Goal: Transaction & Acquisition: Purchase product/service

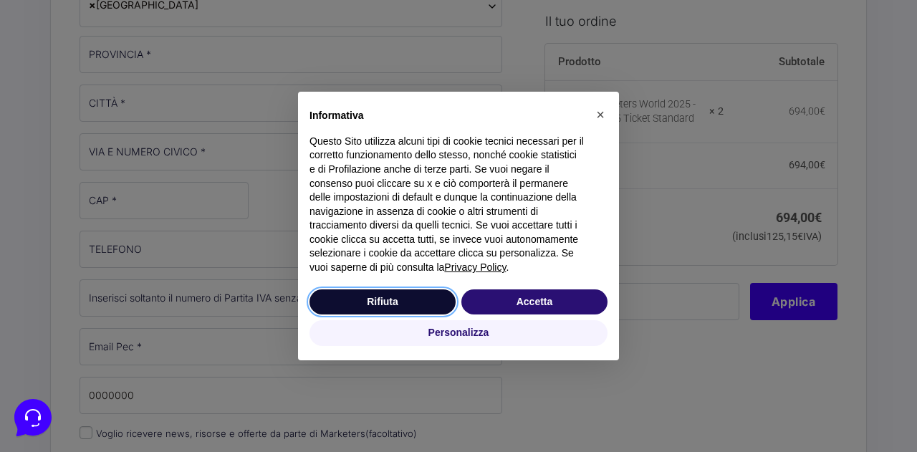
click at [407, 290] on button "Rifiuta" at bounding box center [383, 303] width 146 height 26
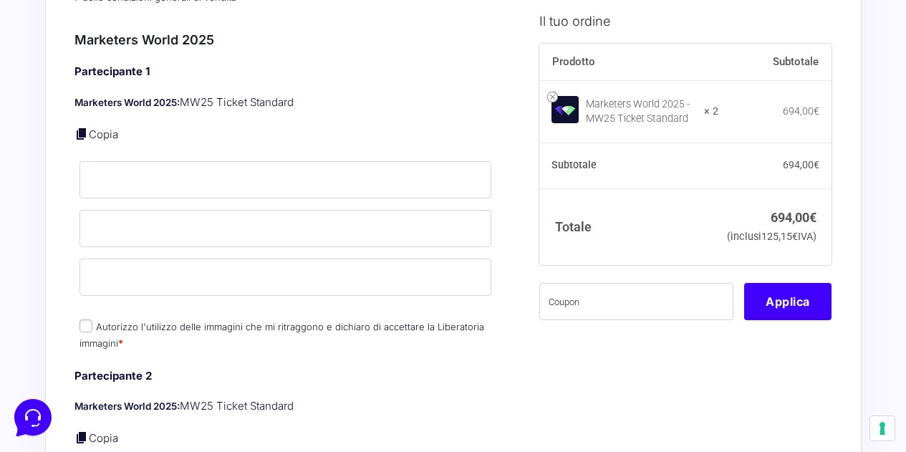
scroll to position [1003, 0]
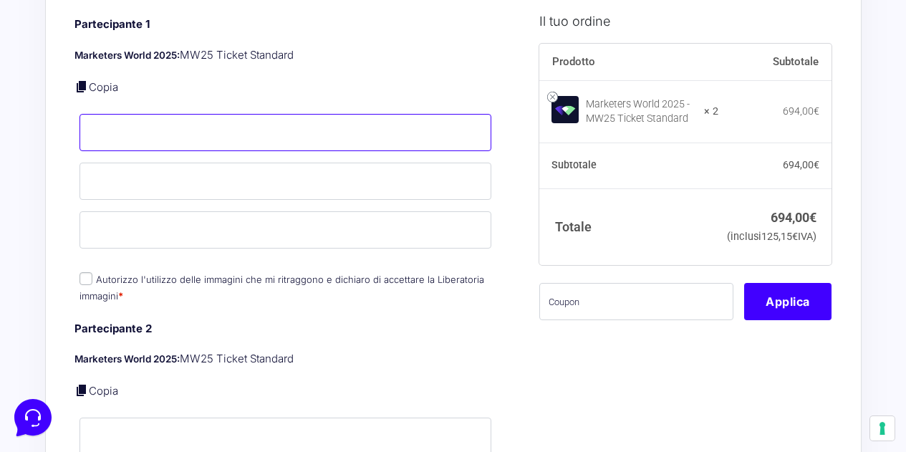
click at [183, 135] on input "Nome *" at bounding box center [286, 132] width 413 height 37
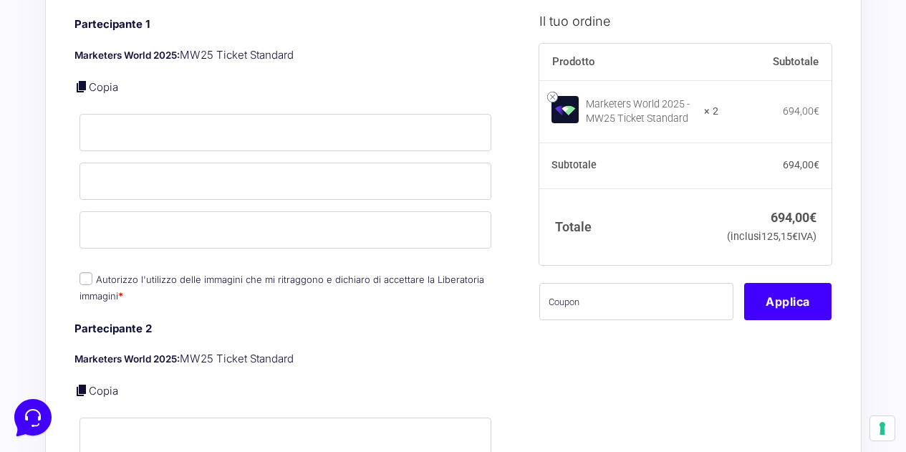
click at [37, 186] on div "Acquisti Protetti Reso Gratuito Pagamenti Flessibili Riepilogo Ordine 694,00 € …" at bounding box center [453, 303] width 906 height 2612
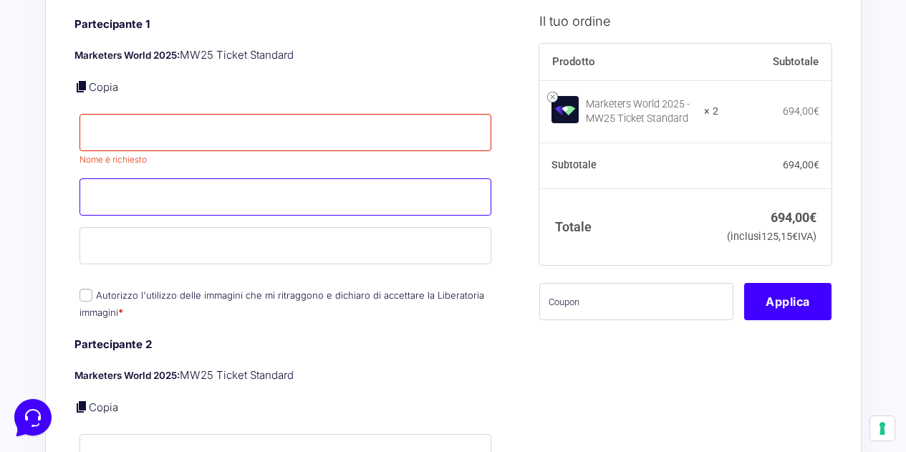
click at [125, 178] on input "Cognome *" at bounding box center [286, 196] width 413 height 37
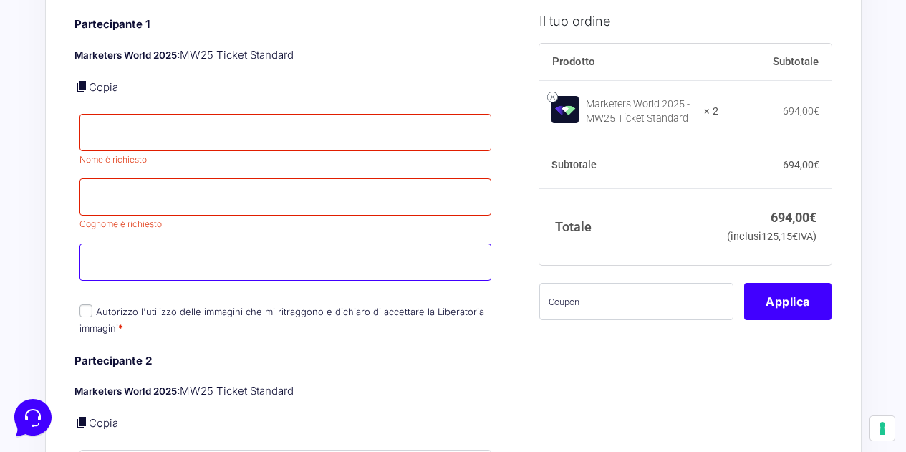
click at [98, 244] on input "Email *" at bounding box center [286, 262] width 413 height 37
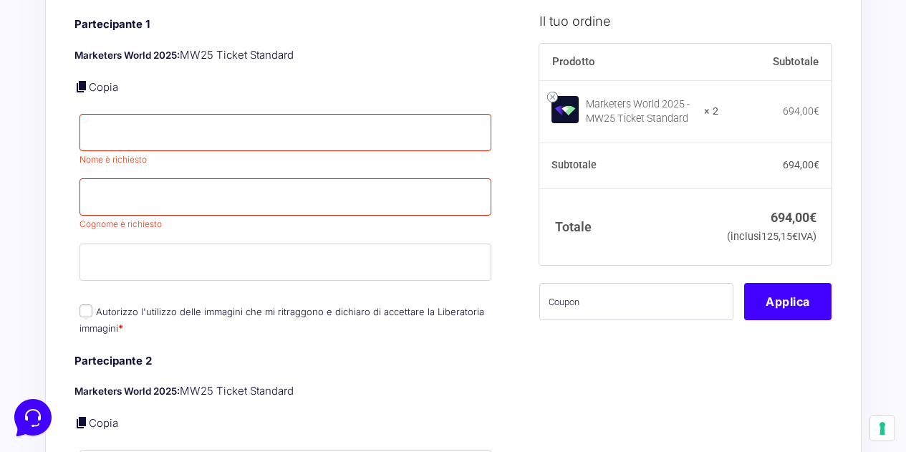
click at [48, 260] on div "Riepilogo Ordine 694,00 € Prodotto Subtotale Marketers World 2025 - MW25 Ticket…" at bounding box center [453, 319] width 817 height 2494
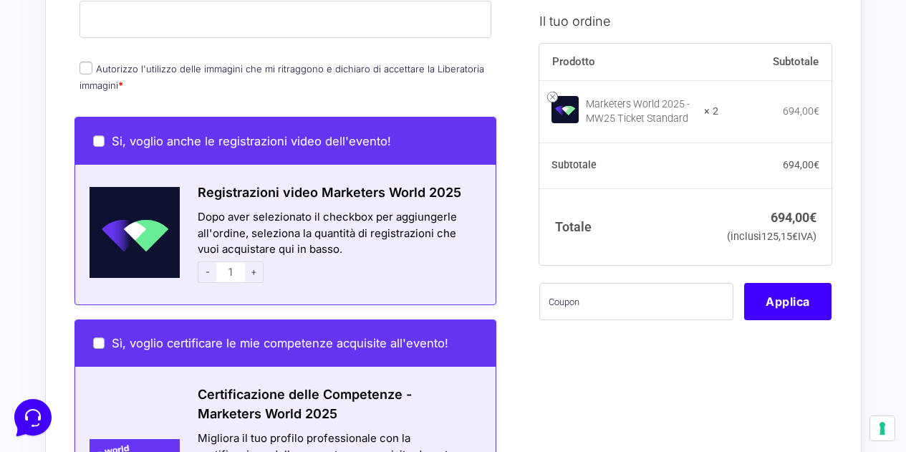
scroll to position [1577, 0]
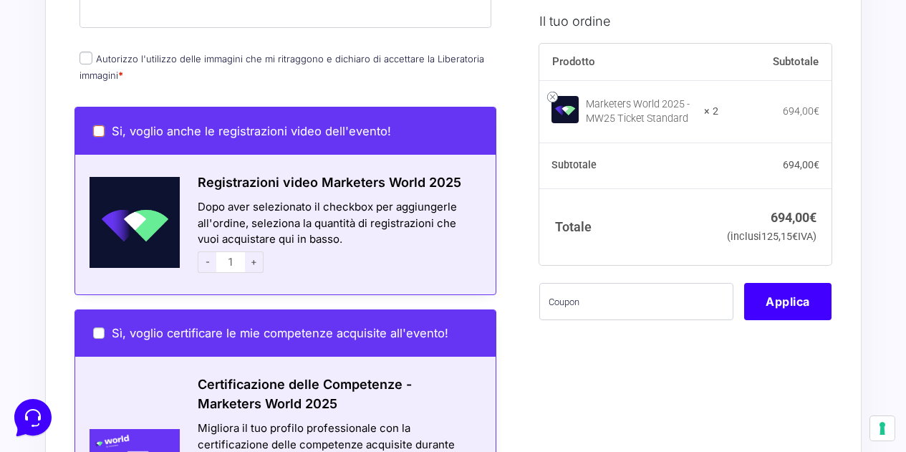
click at [95, 125] on input "Si, voglio anche le registrazioni video dell'evento!" at bounding box center [98, 130] width 11 height 11
checkbox input "true"
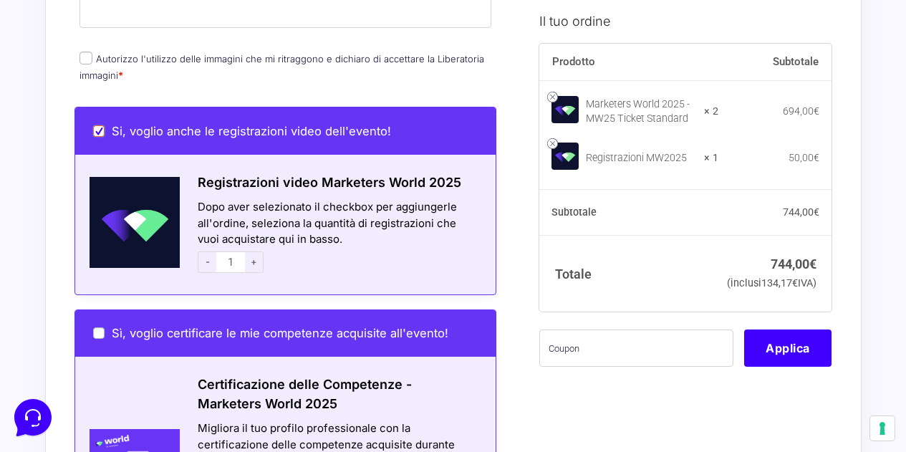
click at [95, 125] on input "Si, voglio anche le registrazioni video dell'evento!" at bounding box center [98, 130] width 11 height 11
checkbox input "false"
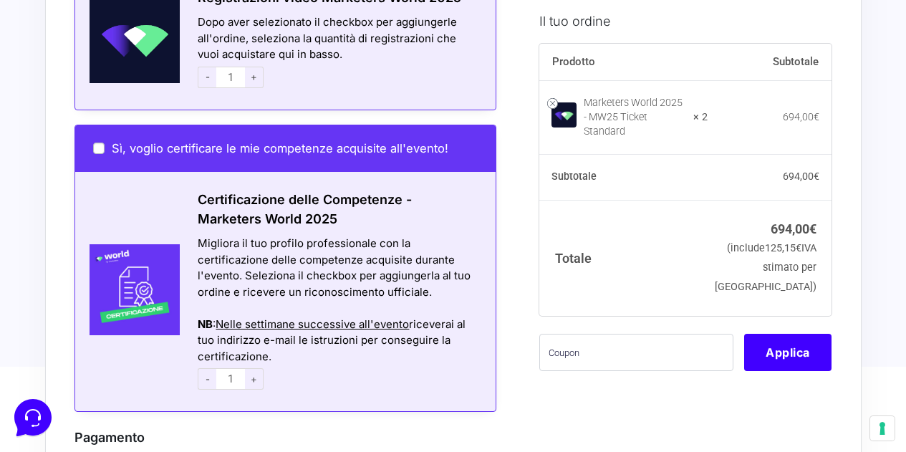
scroll to position [2006, 0]
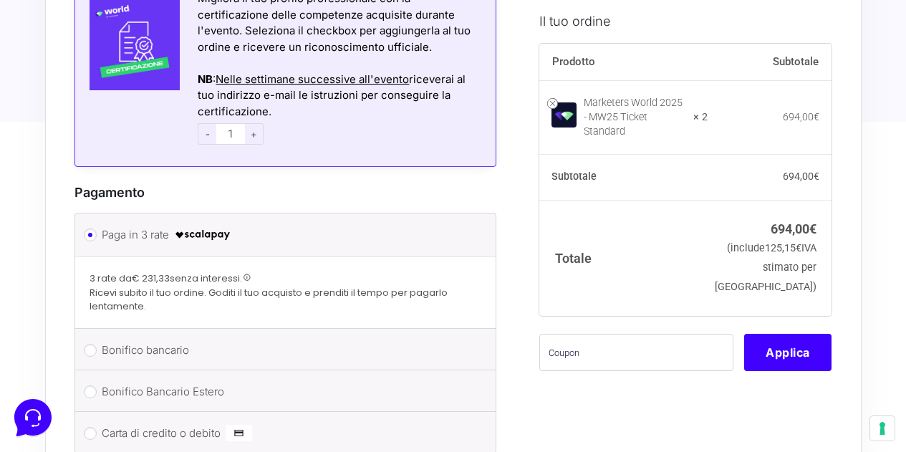
drag, startPoint x: 139, startPoint y: 284, endPoint x: 168, endPoint y: 296, distance: 31.1
click at [168, 296] on span "Ricevi subito il tuo ordine. Goditi il tuo acquisto e prenditi il tempo per pag…" at bounding box center [286, 300] width 393 height 28
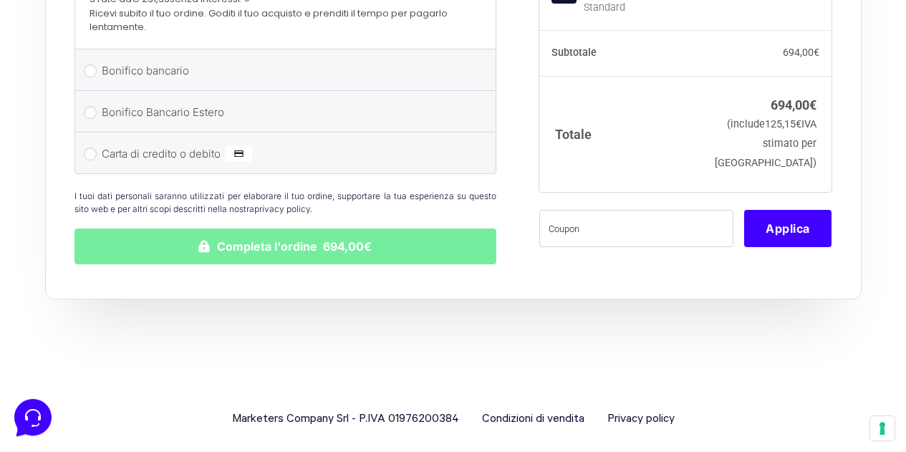
scroll to position [2214, 0]
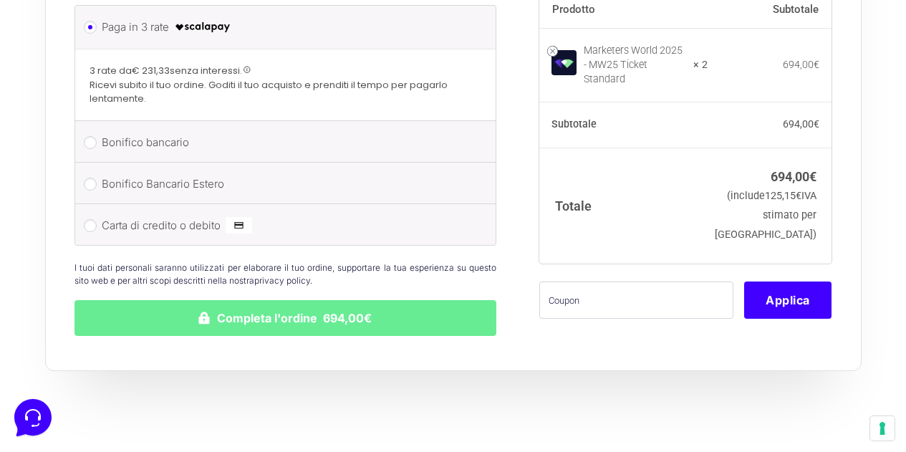
click at [161, 215] on label "Carta di credito o debito" at bounding box center [283, 225] width 363 height 21
click at [97, 219] on input "Carta di credito o debito" at bounding box center [90, 225] width 13 height 13
radio input "true"
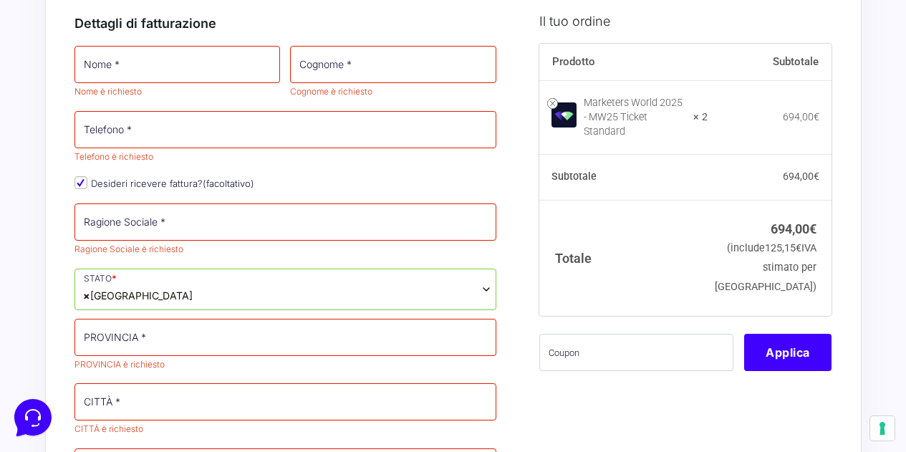
scroll to position [68, 0]
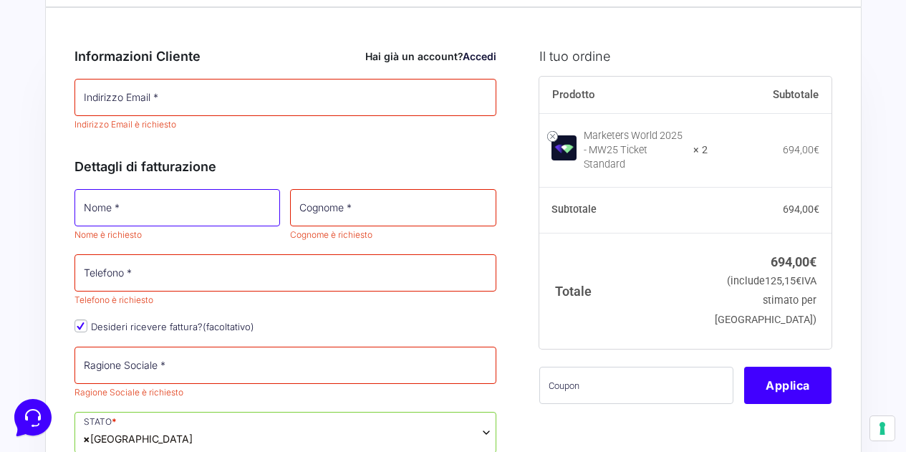
drag, startPoint x: 117, startPoint y: 202, endPoint x: 118, endPoint y: 186, distance: 15.8
click at [117, 202] on input "Nome *" at bounding box center [178, 207] width 206 height 37
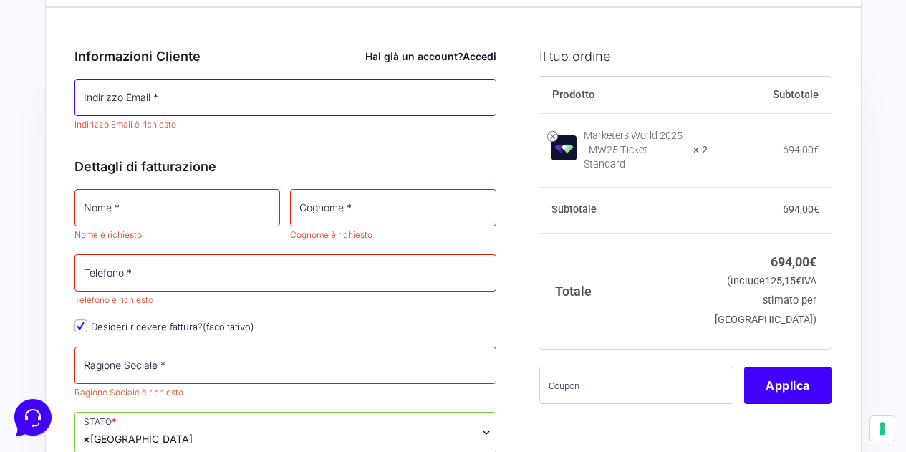
click at [325, 103] on input "Indirizzo Email *" at bounding box center [286, 97] width 423 height 37
type input "[PERSON_NAME][EMAIL_ADDRESS][DOMAIN_NAME]"
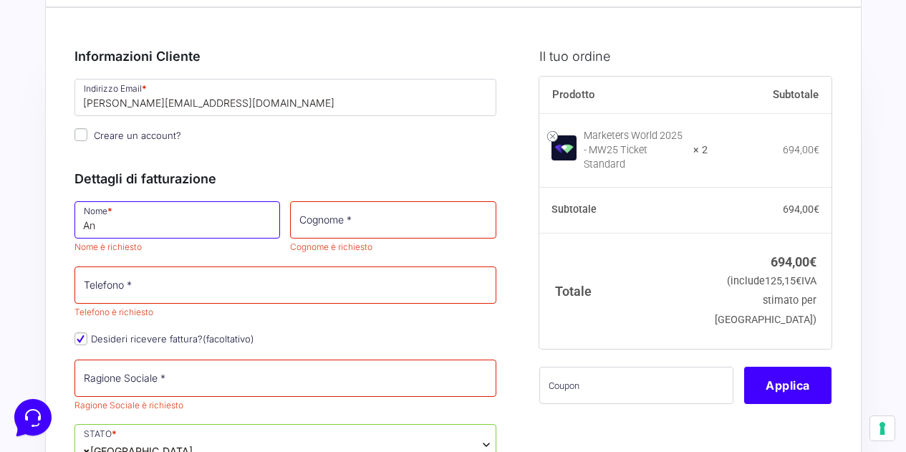
type input "A"
type input "Antonio"
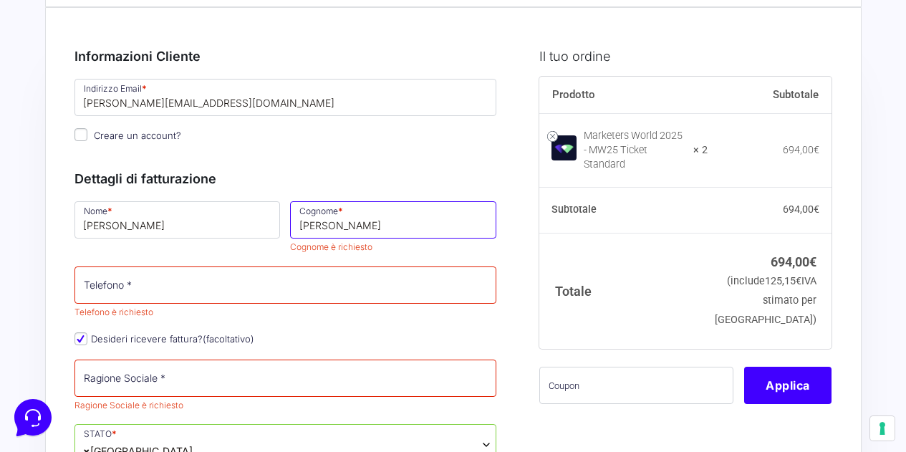
type input "Rinaldi"
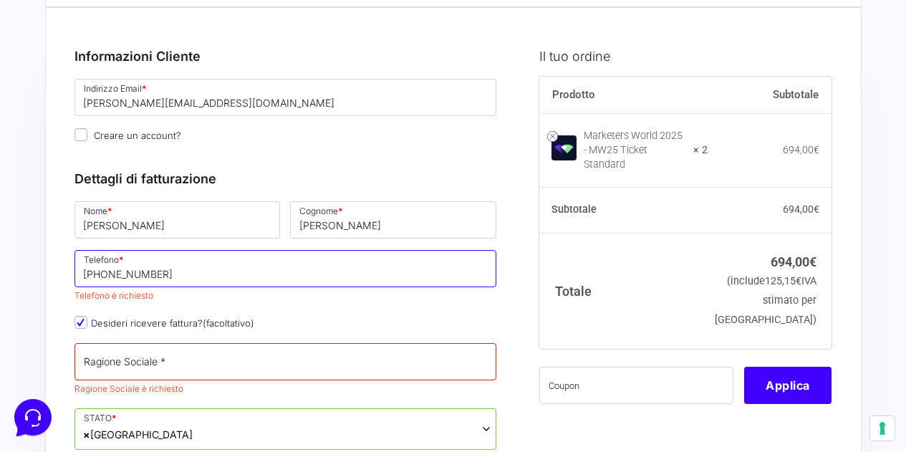
type input "[PHONE_NUMBER]"
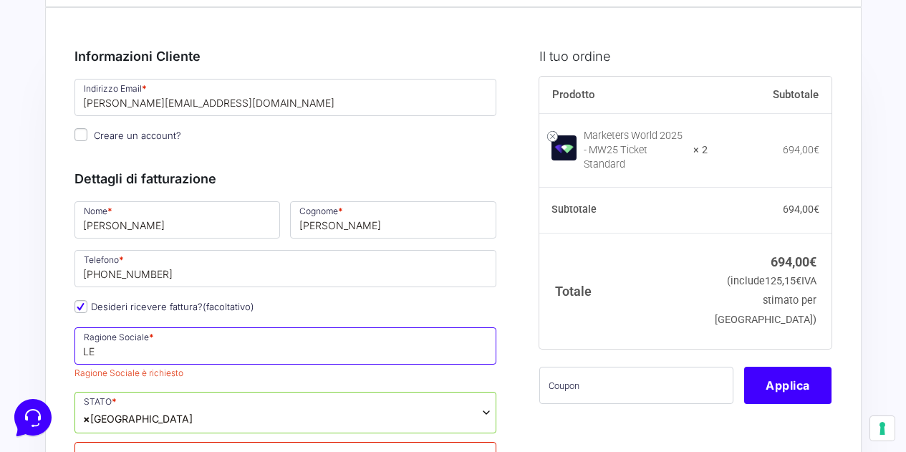
type input "LETOYOURISE S.R.L."
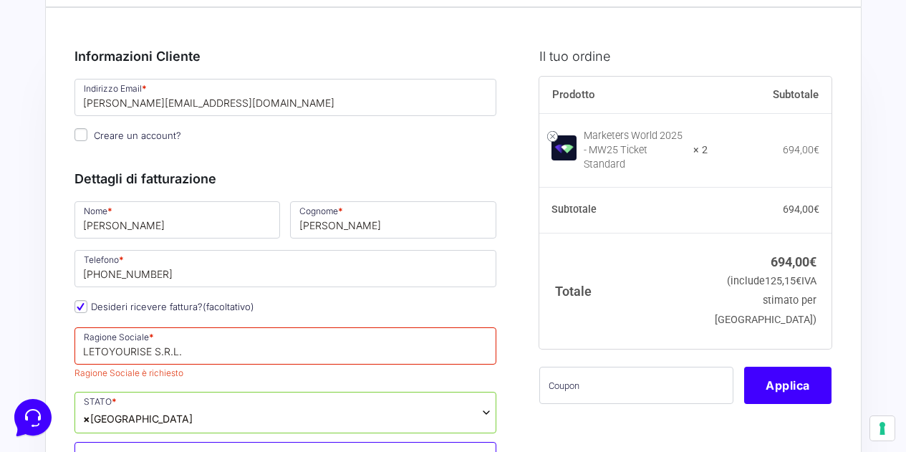
type input "Bari"
type input "VIALE VOLGA SNC C/O IMPACT HUB PADIGLIONE N. 129 [GEOGRAPHIC_DATA]"
type input "70132"
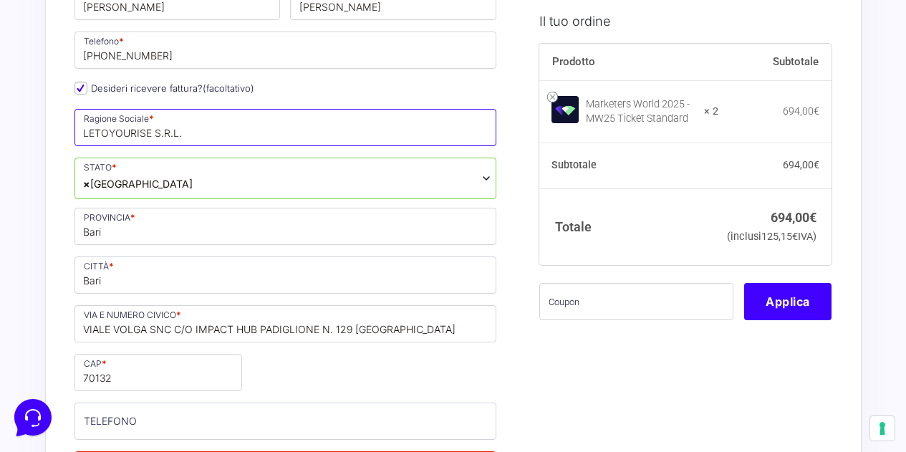
scroll to position [502, 0]
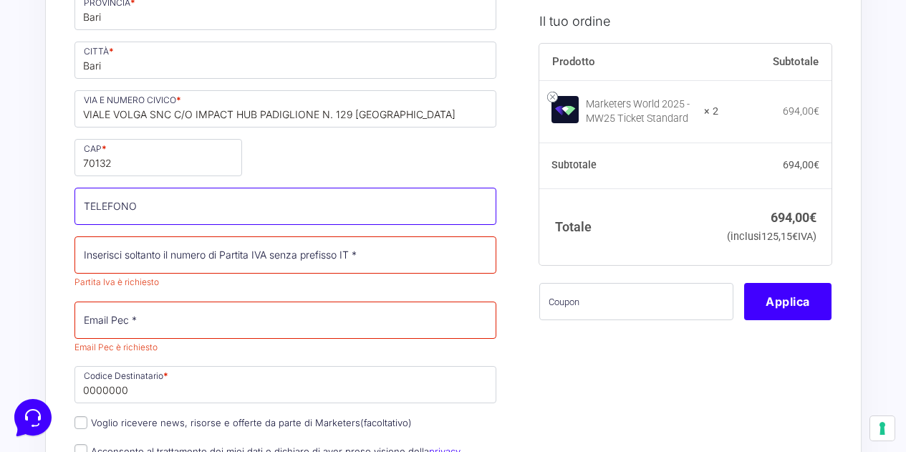
click at [146, 204] on input "TELEFONO (facoltativo)" at bounding box center [286, 206] width 423 height 37
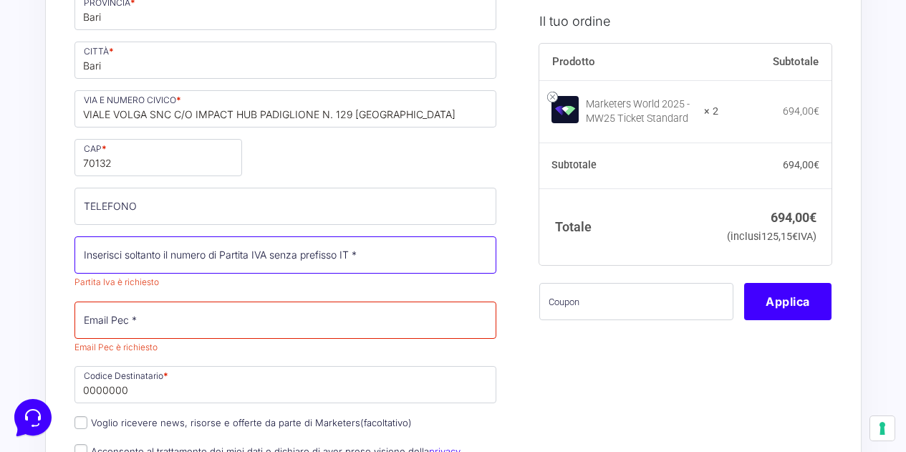
click at [130, 262] on input "Partita Iva *" at bounding box center [286, 254] width 423 height 37
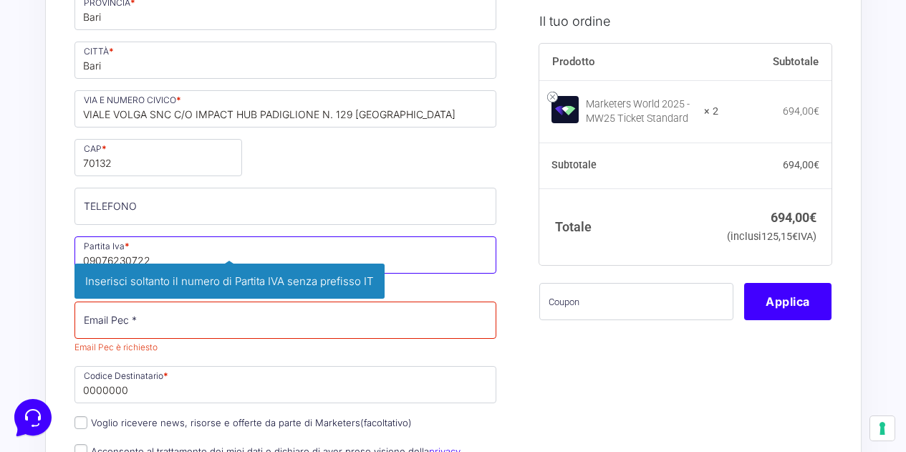
type input "09076230722"
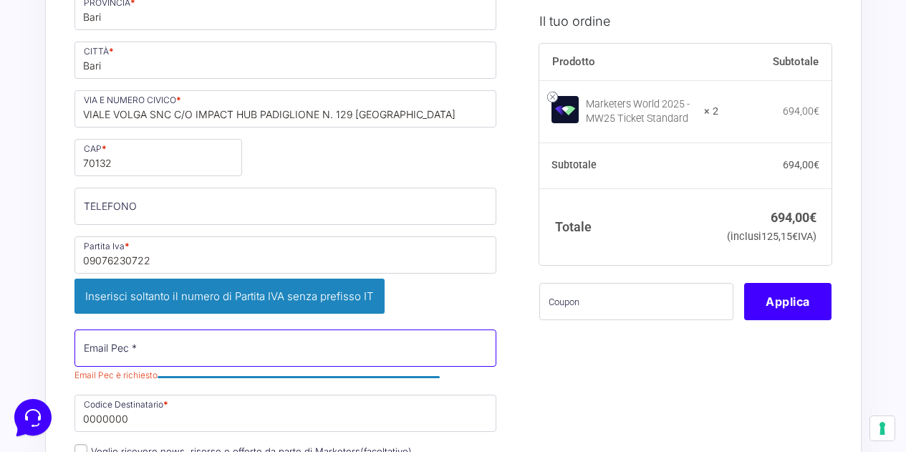
click at [194, 311] on div "Nome * Antonio Cognome * Rinaldi Telefono * +393457807621 Desideri ricevere fat…" at bounding box center [286, 162] width 433 height 793
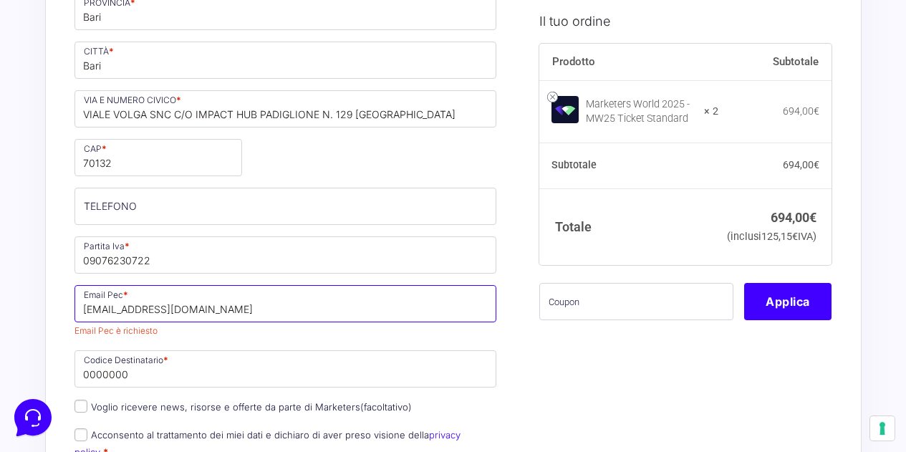
type input "[EMAIL_ADDRESS][DOMAIN_NAME]"
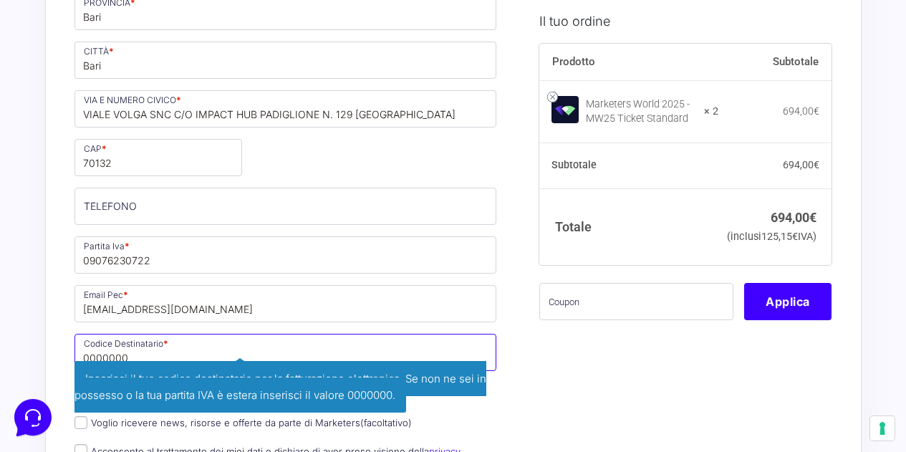
scroll to position [573, 0]
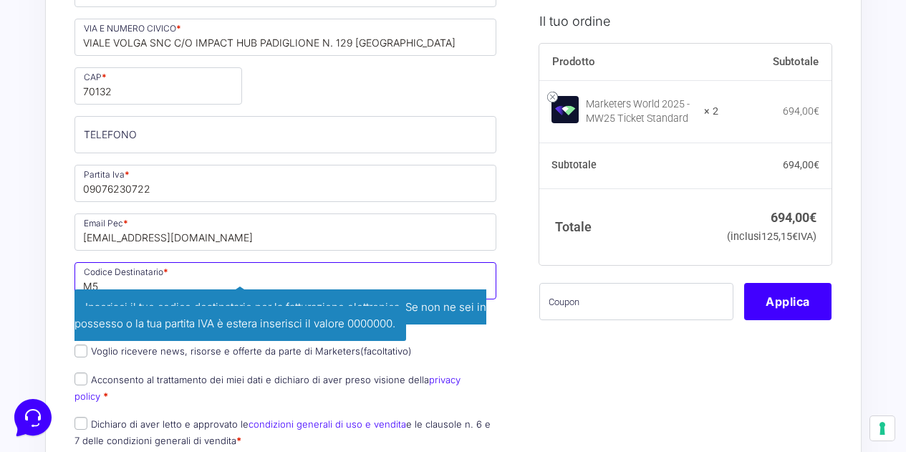
click at [304, 273] on input "M5" at bounding box center [286, 280] width 423 height 37
click at [313, 265] on input "M5" at bounding box center [286, 280] width 423 height 37
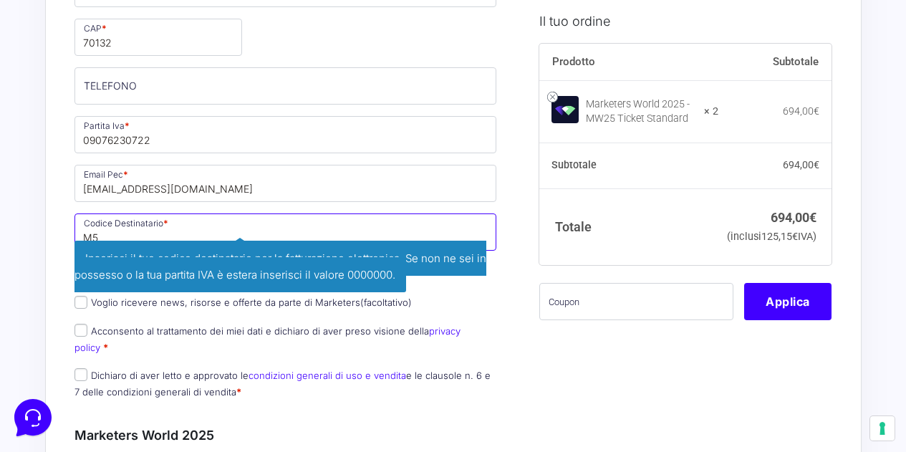
scroll to position [645, 0]
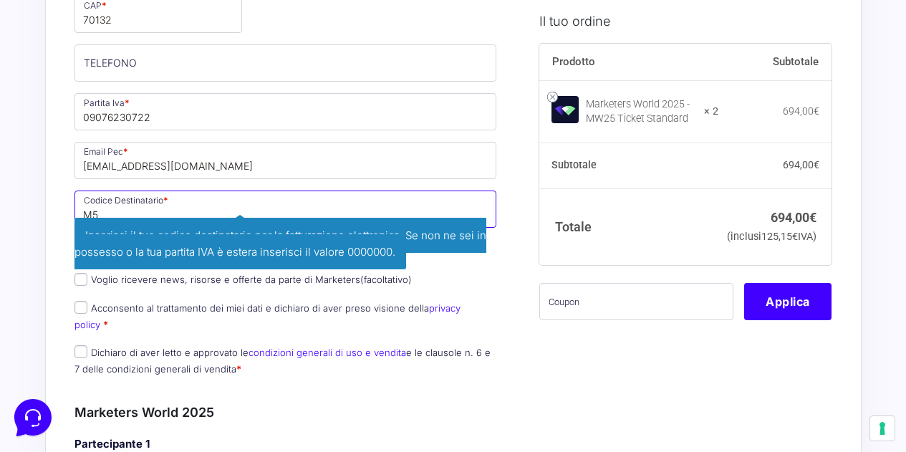
type input "M5"
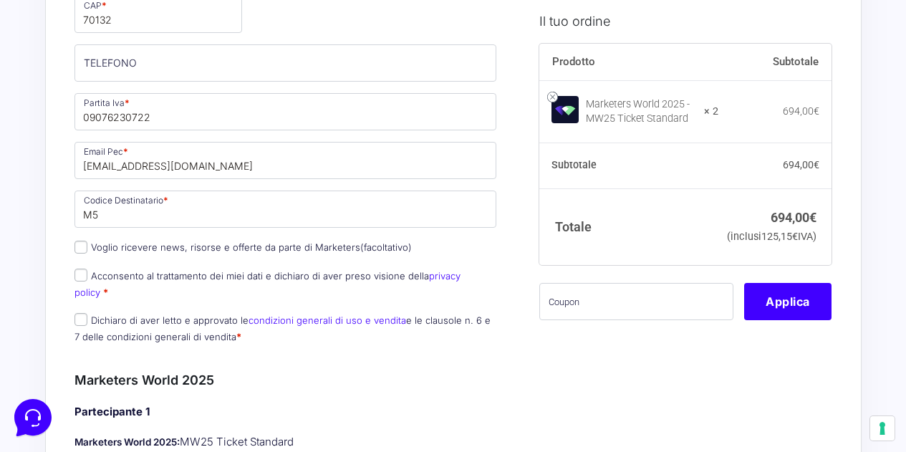
click at [118, 278] on label "Acconsento al trattamento dei miei dati e dichiaro di aver preso visione della …" at bounding box center [268, 284] width 386 height 28
click at [87, 278] on input "Acconsento al trattamento dei miei dati e dichiaro di aver preso visione della …" at bounding box center [81, 275] width 13 height 13
checkbox input "true"
click at [92, 325] on label "Dichiaro di aver letto e approvato le condizioni generali di uso e vendita e le…" at bounding box center [283, 329] width 416 height 28
click at [87, 325] on input "Dichiaro di aver letto e approvato le condizioni generali di uso e vendita e le…" at bounding box center [81, 319] width 13 height 13
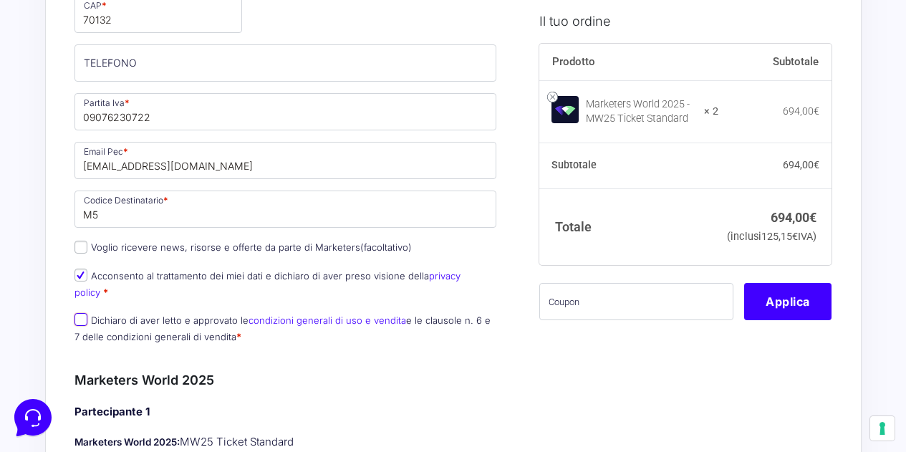
checkbox input "true"
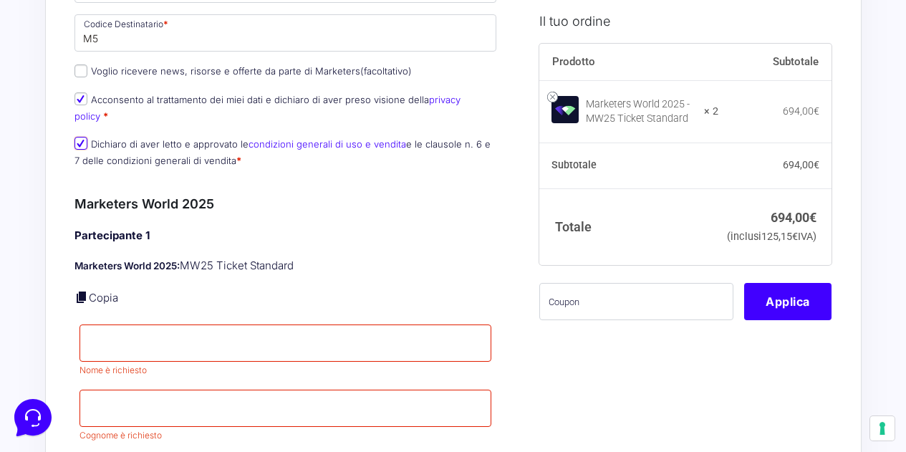
scroll to position [932, 0]
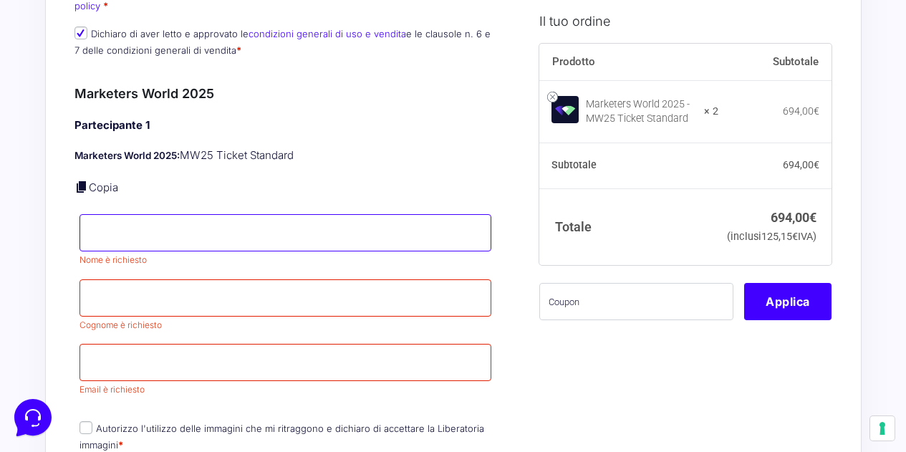
click at [187, 216] on input "Nome *" at bounding box center [286, 232] width 413 height 37
type input "Rebecca"
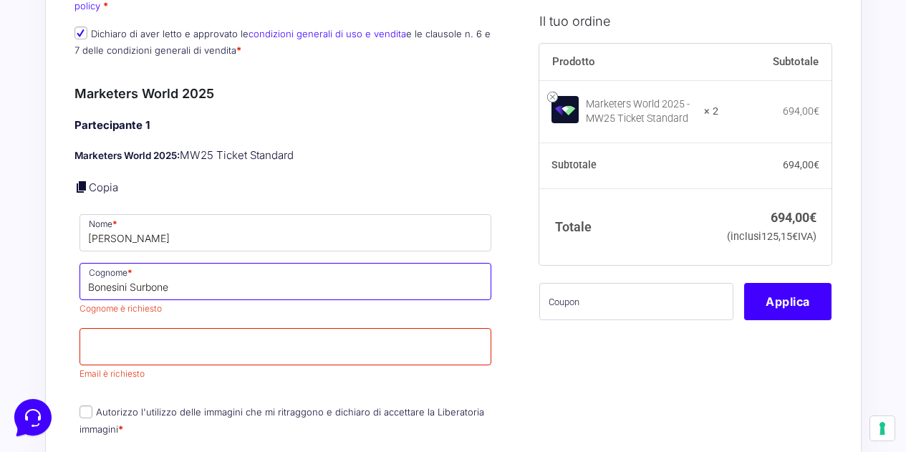
type input "Bonesini Surbone"
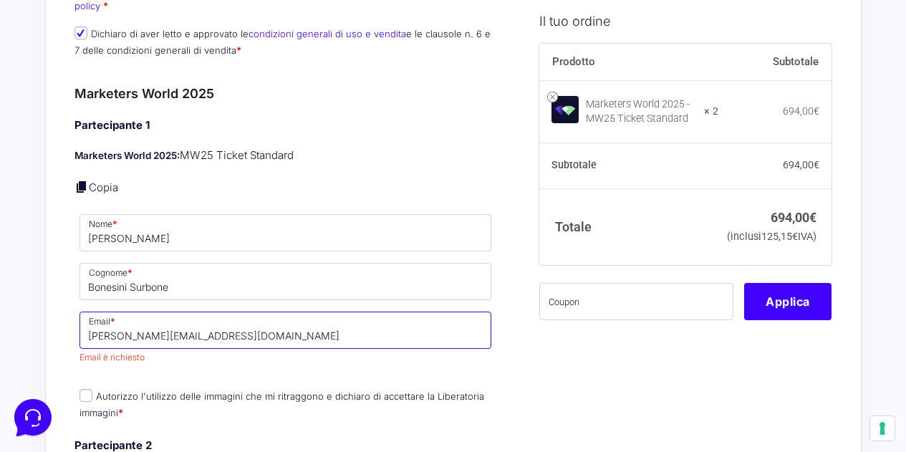
type input "rebecca@letoyourise.com"
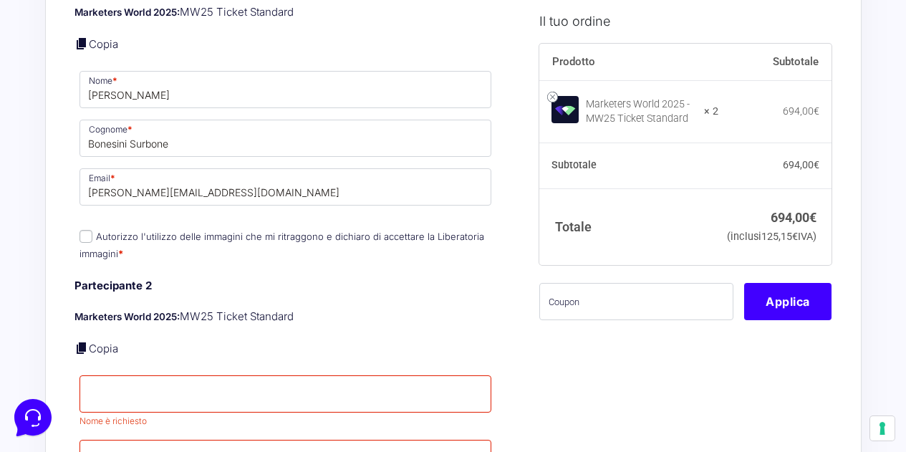
click at [189, 231] on label "Autorizzo l'utilizzo delle immagini che mi ritraggono e dichiaro di accettare l…" at bounding box center [282, 245] width 405 height 28
click at [92, 230] on input "Autorizzo l'utilizzo delle immagini che mi ritraggono e dichiaro di accettare l…" at bounding box center [86, 236] width 13 height 13
checkbox input "true"
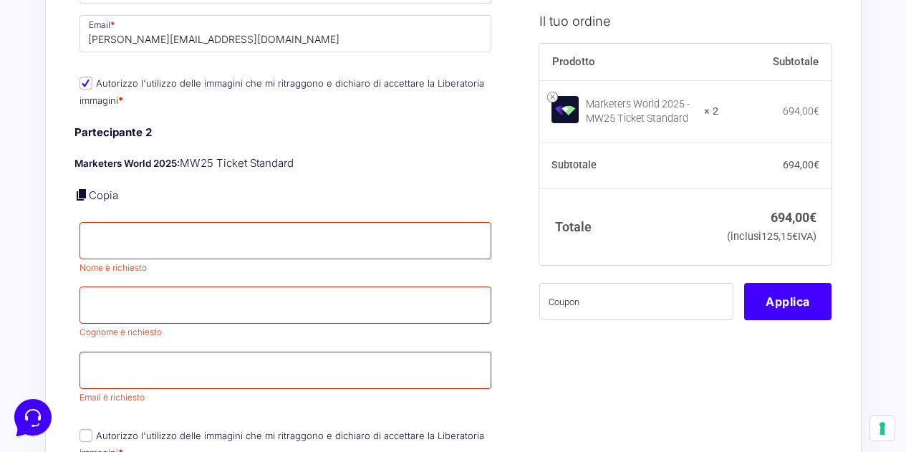
scroll to position [1290, 0]
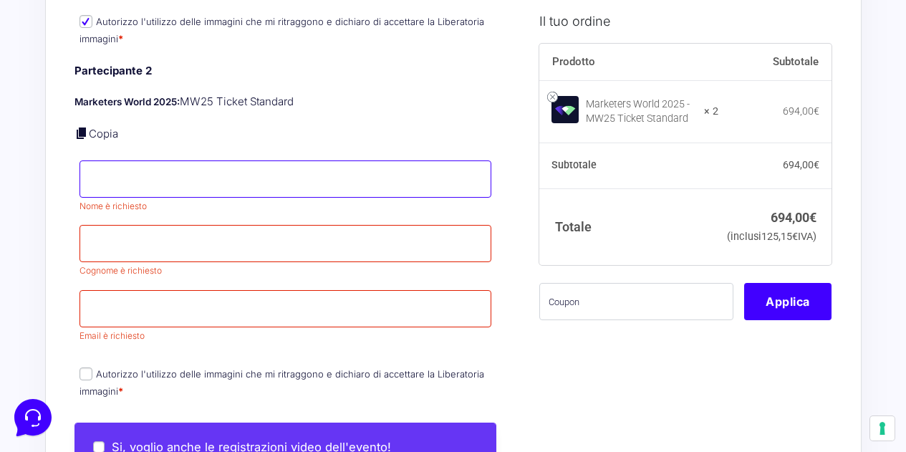
click at [143, 177] on input "Nome *" at bounding box center [286, 179] width 413 height 37
type input "Antonio"
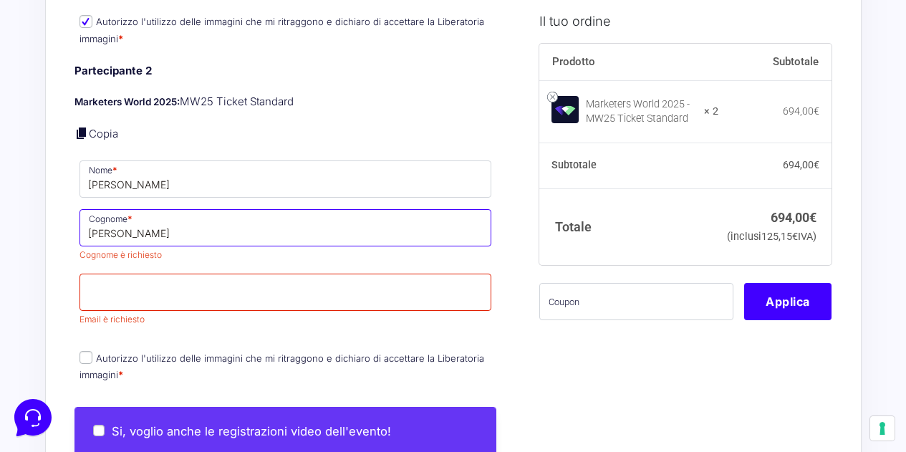
type input "Rinaldi"
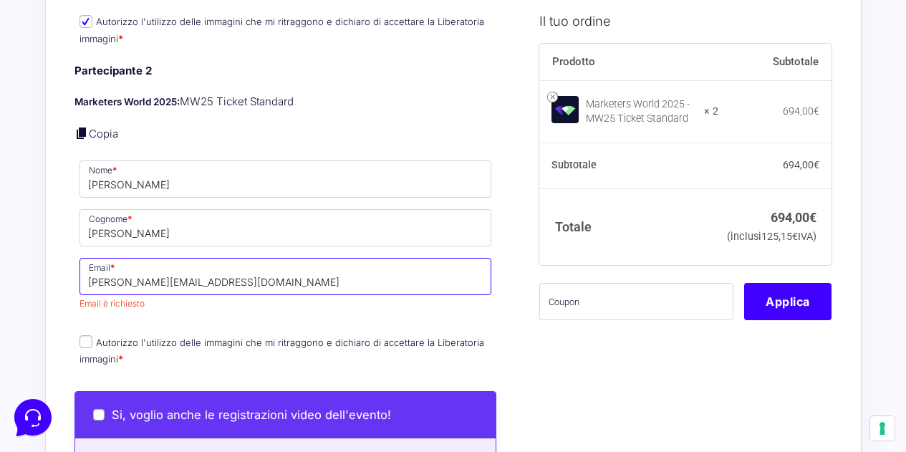
type input "[PERSON_NAME][EMAIL_ADDRESS][DOMAIN_NAME]"
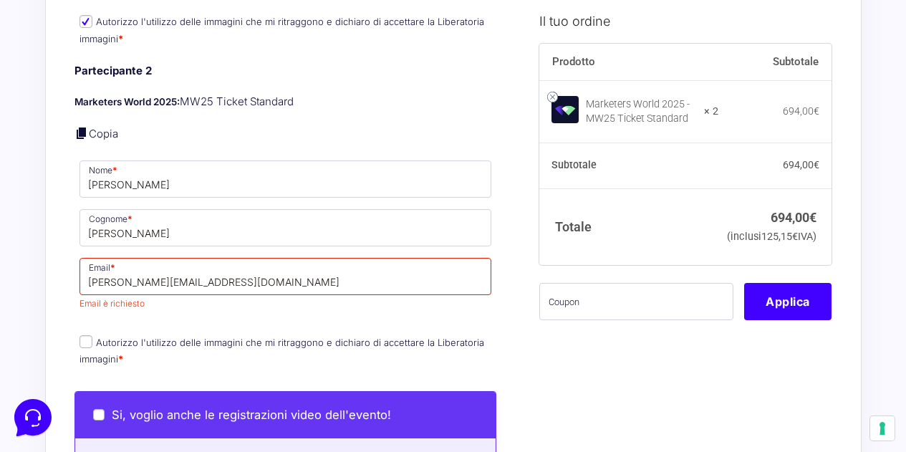
click at [92, 337] on label "Autorizzo l'utilizzo delle immagini che mi ritraggono e dichiaro di accettare l…" at bounding box center [282, 351] width 405 height 28
click at [92, 335] on input "Autorizzo l'utilizzo delle immagini che mi ritraggono e dichiaro di accettare l…" at bounding box center [86, 341] width 13 height 13
checkbox input "true"
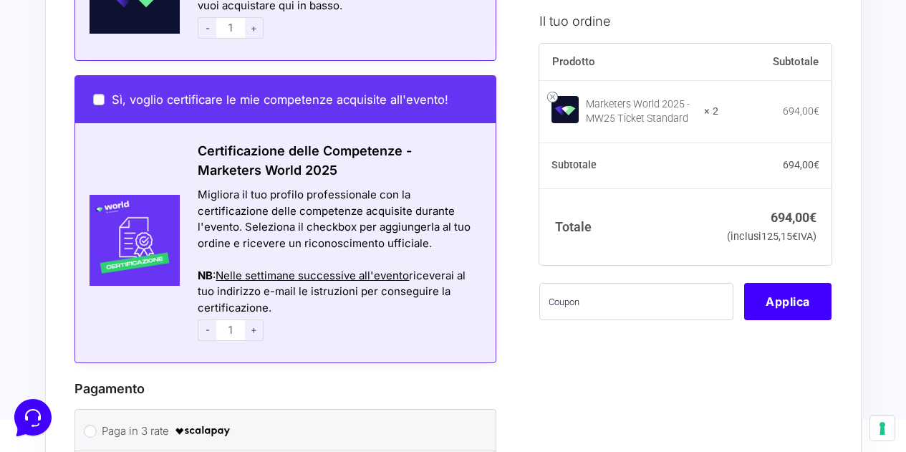
scroll to position [2150, 0]
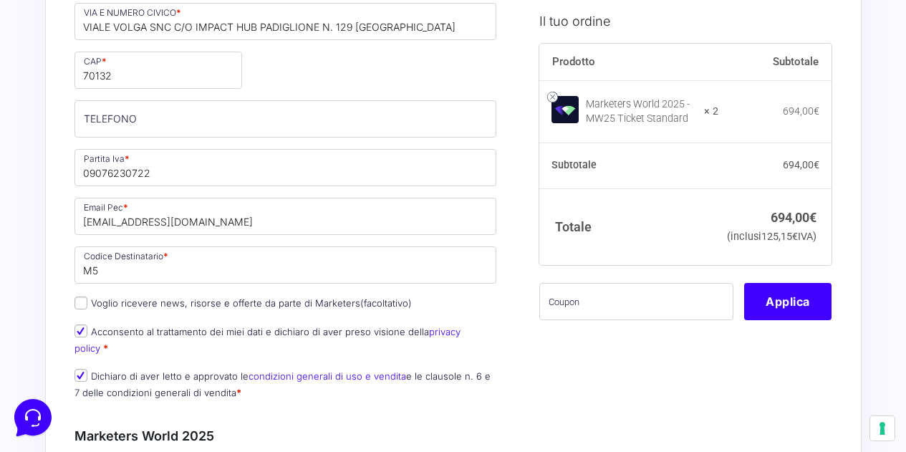
scroll to position [580, 0]
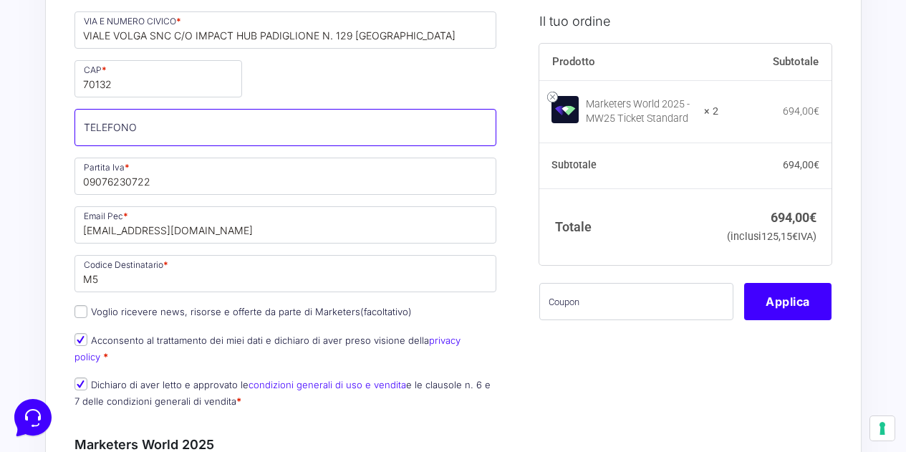
click at [170, 128] on input "TELEFONO (facoltativo)" at bounding box center [286, 127] width 423 height 37
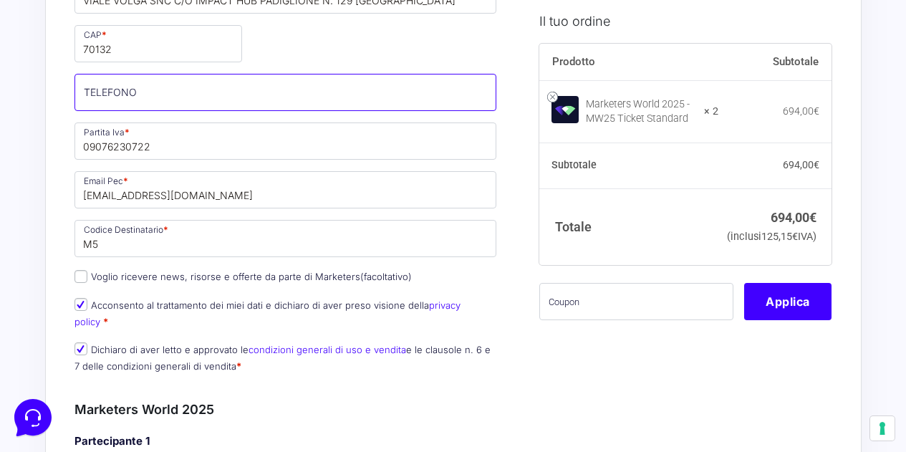
scroll to position [652, 0]
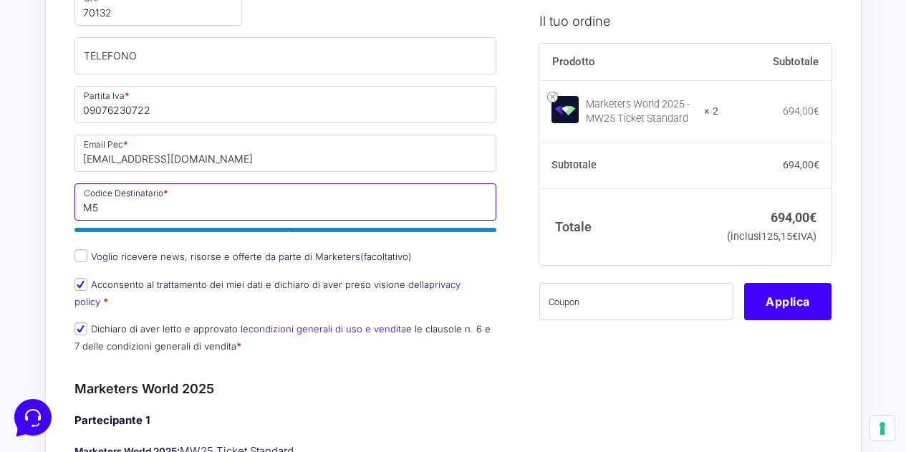
click at [120, 221] on p "Codice Destinatario * M5 Inserisci il tuo codice destinatario per la fatturazio…" at bounding box center [286, 210] width 433 height 58
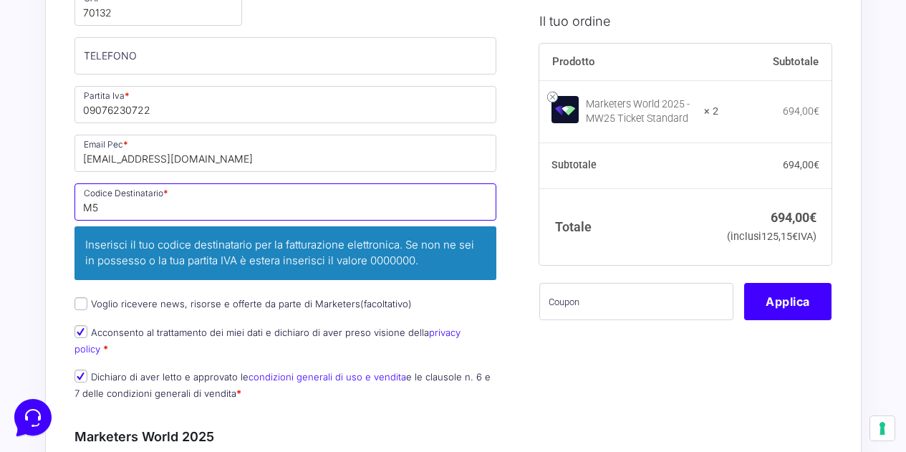
click at [122, 219] on input "M5" at bounding box center [286, 201] width 423 height 37
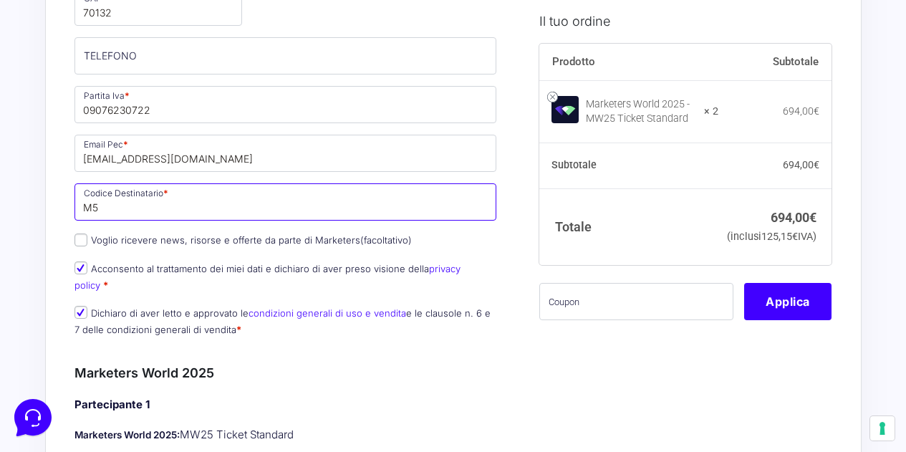
click at [138, 211] on input "M5" at bounding box center [286, 201] width 423 height 37
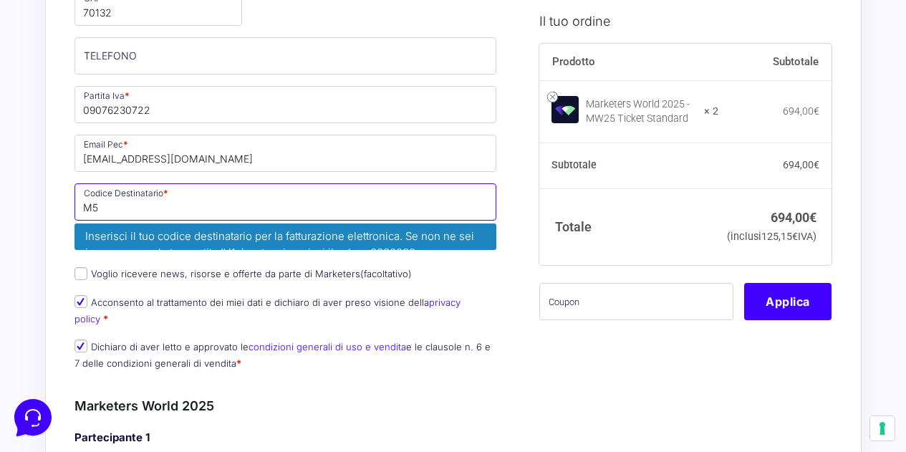
click at [138, 211] on input "M5" at bounding box center [286, 201] width 423 height 37
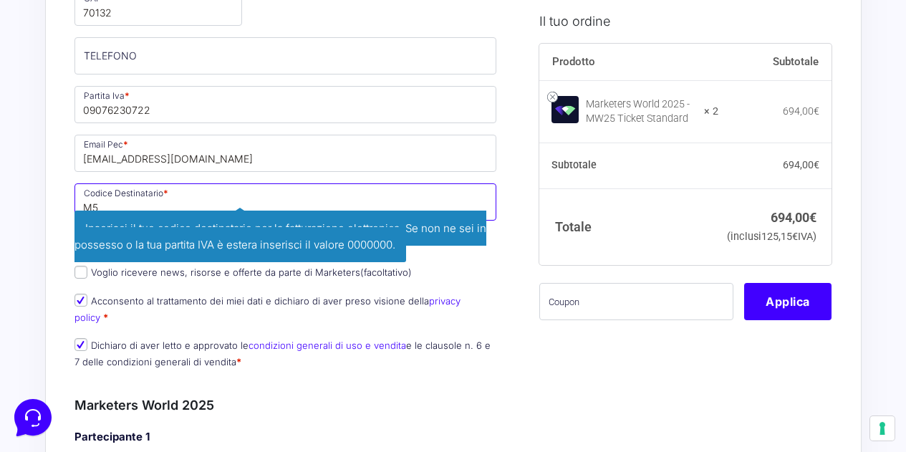
paste input "UXCR1"
type input "M5UXCR1"
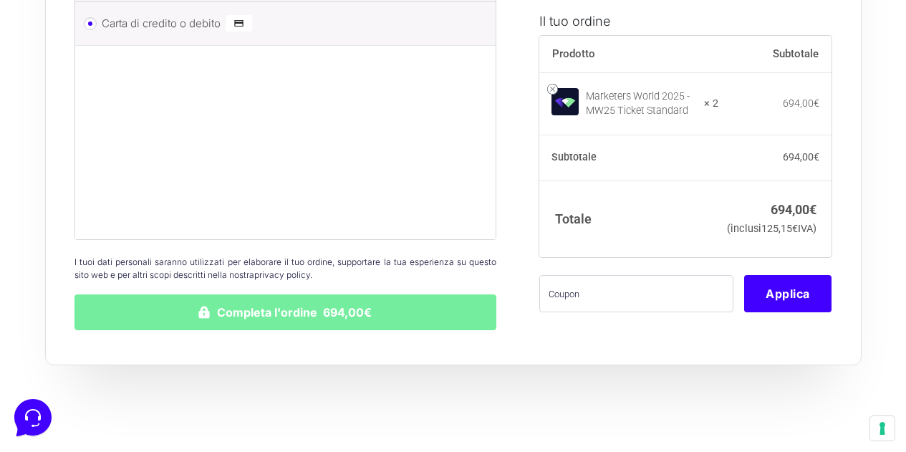
scroll to position [2319, 0]
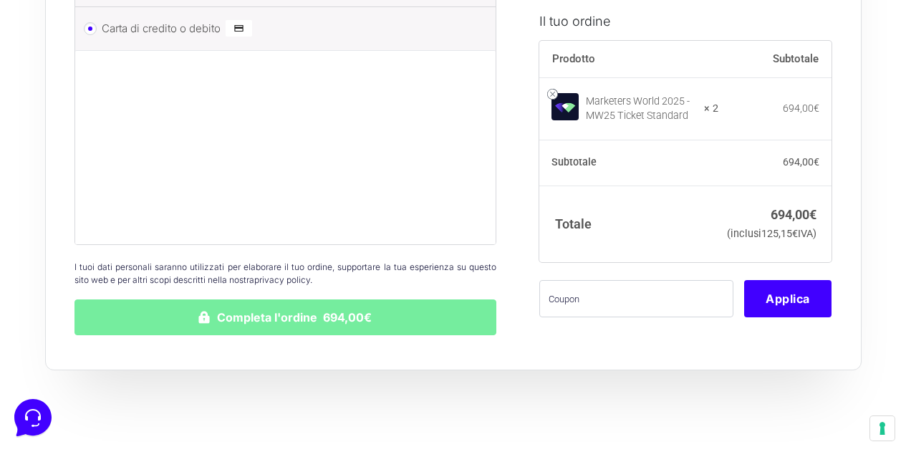
click at [226, 310] on button "Completa l'ordine 694,00€" at bounding box center [286, 318] width 423 height 36
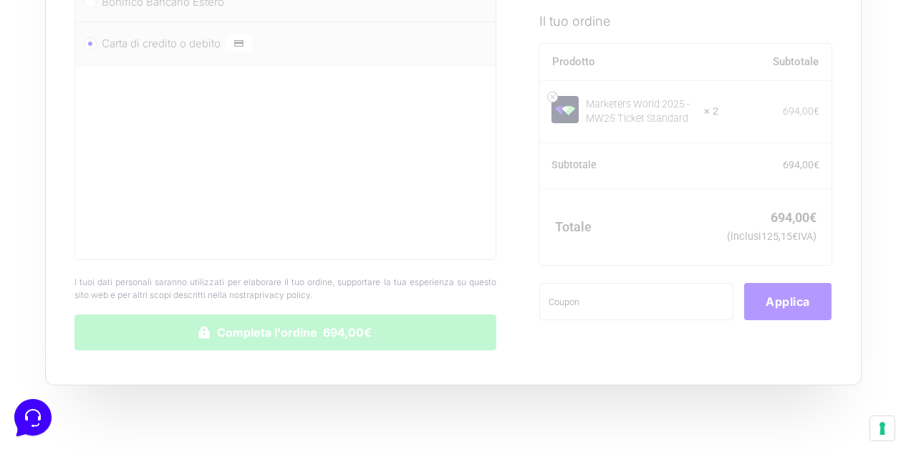
scroll to position [2391, 0]
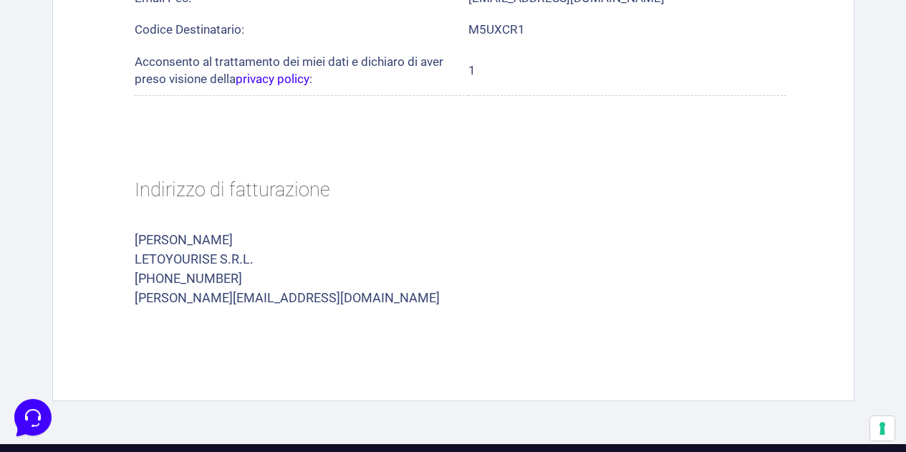
scroll to position [1169, 0]
